Goal: Task Accomplishment & Management: Manage account settings

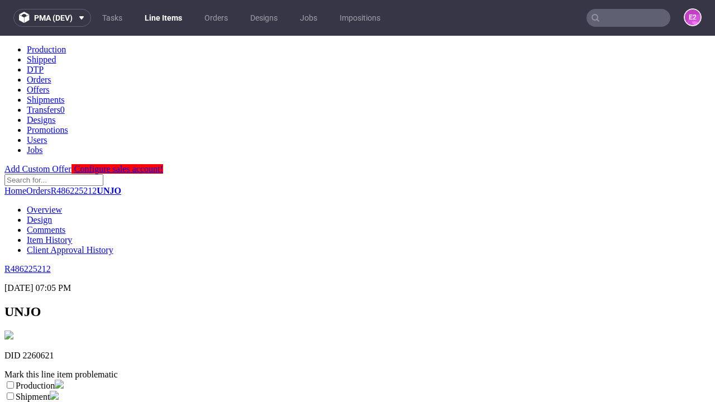
scroll to position [197, 0]
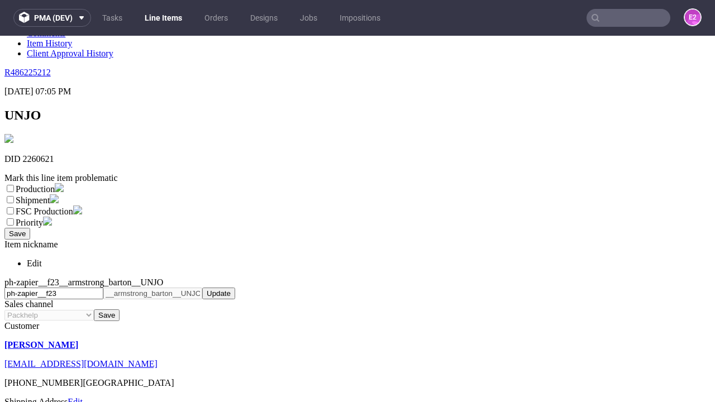
select select "dtp_ca_needed"
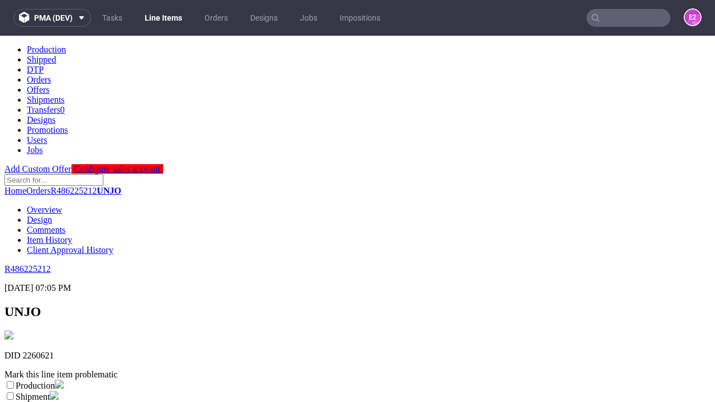
scroll to position [0, 0]
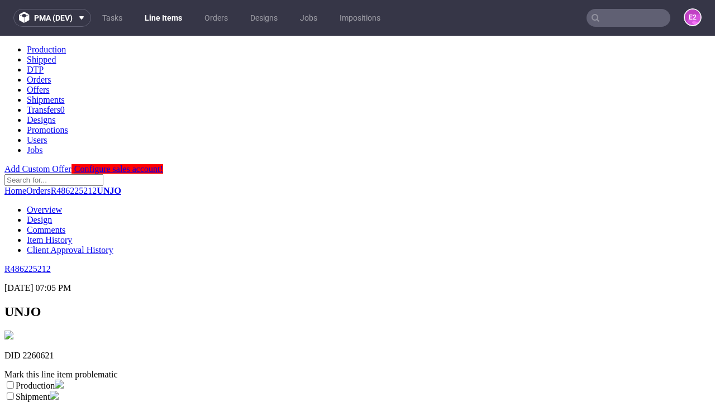
checkbox input "true"
